Goal: Find specific page/section: Find specific page/section

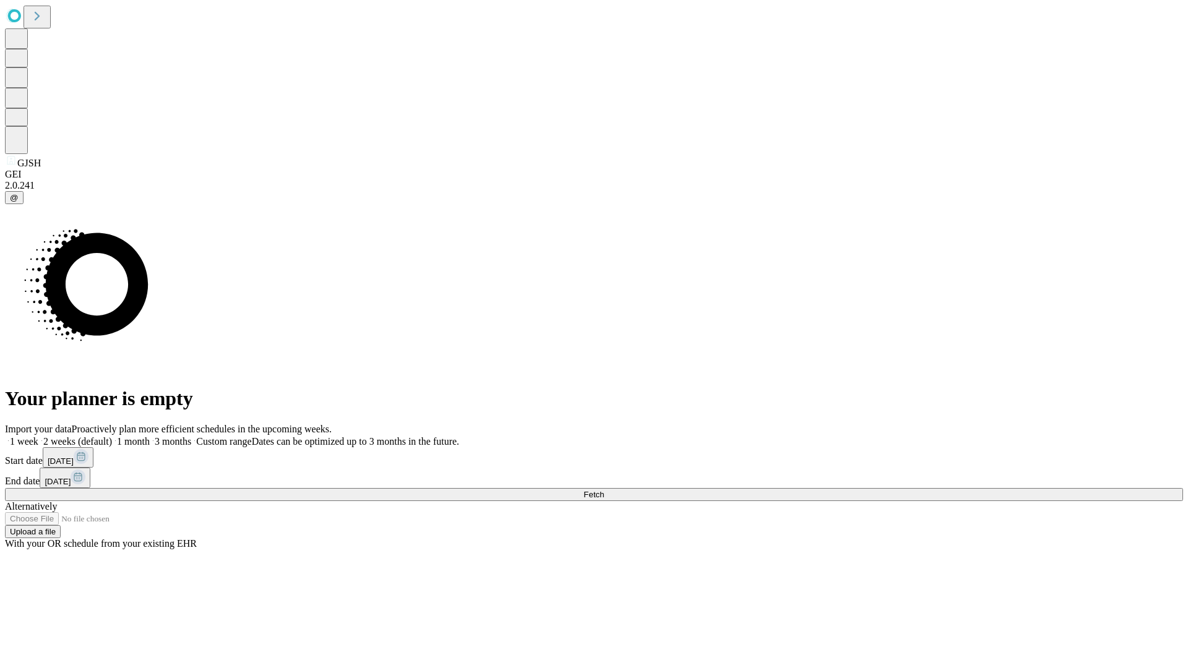
click at [604, 490] on span "Fetch" at bounding box center [593, 494] width 20 height 9
